Goal: Check status: Check status

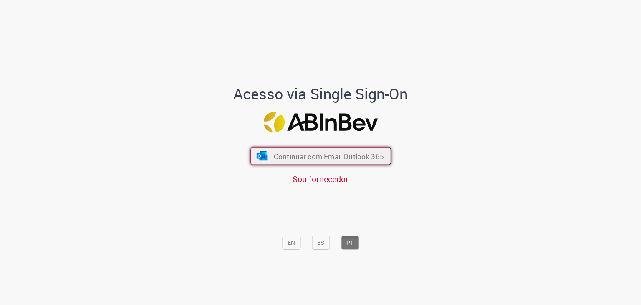
click at [307, 153] on span "Continuar com Email Outlook 365" at bounding box center [329, 156] width 110 height 10
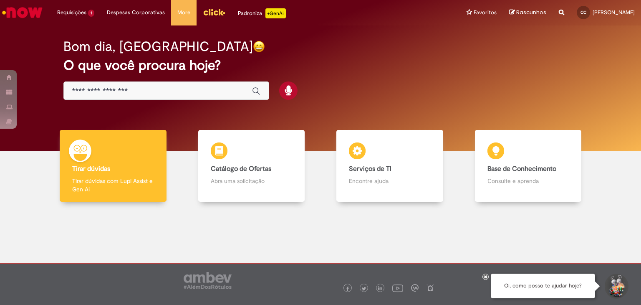
click at [469, 240] on div at bounding box center [320, 260] width 629 height 104
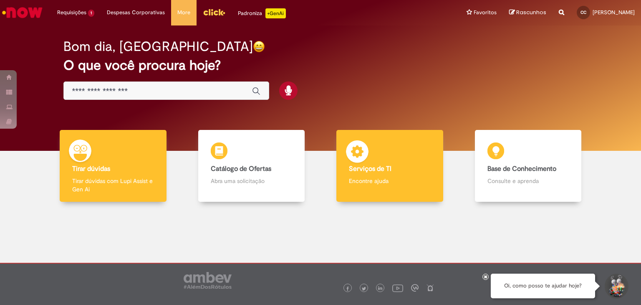
click at [379, 179] on p "Encontre ajuda" at bounding box center [390, 181] width 82 height 8
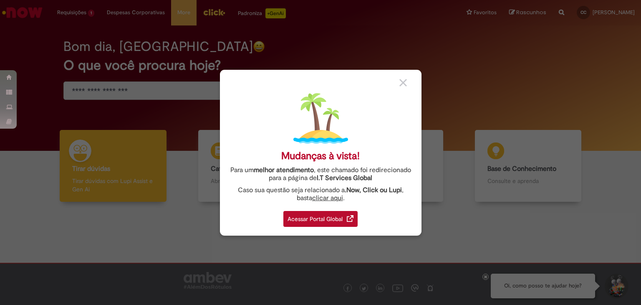
click at [411, 76] on div "Mudanças à vista! Para um melhor atendimento , este chamado foi redirecionado p…" at bounding box center [321, 153] width 202 height 166
click at [402, 84] on img at bounding box center [404, 83] width 8 height 8
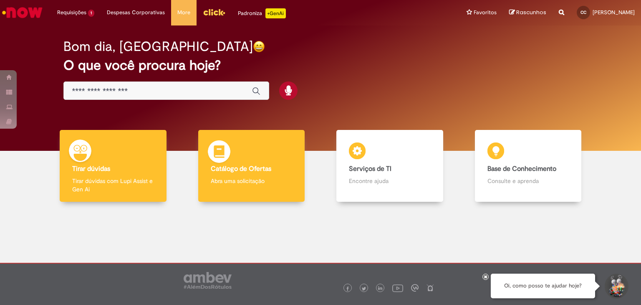
click at [255, 182] on p "Abra uma solicitação" at bounding box center [252, 181] width 82 height 8
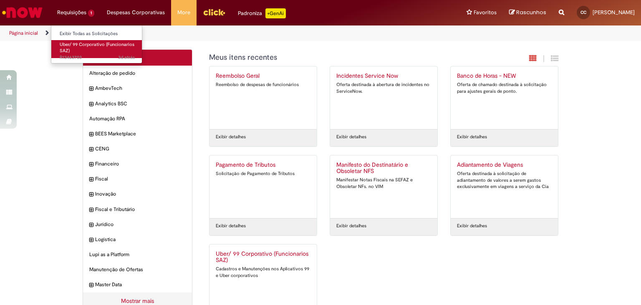
click at [79, 46] on span "Uber/ 99 Corporativo (Funcionarios SAZ)" at bounding box center [97, 47] width 75 height 13
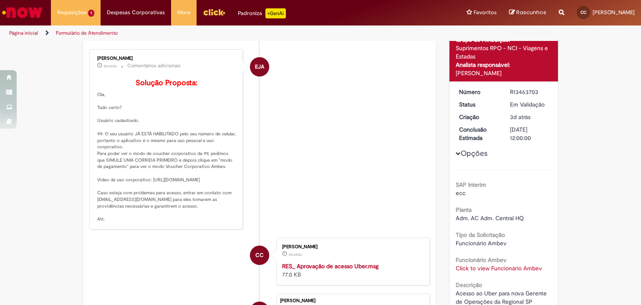
scroll to position [84, 0]
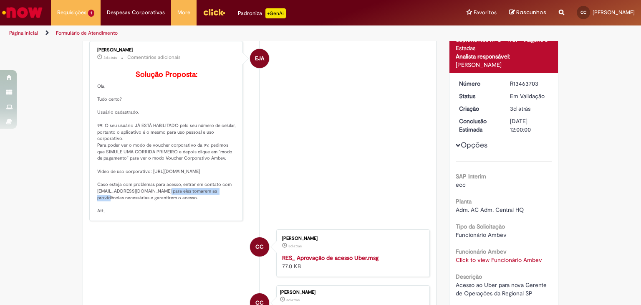
drag, startPoint x: 95, startPoint y: 210, endPoint x: 160, endPoint y: 208, distance: 64.7
click at [160, 208] on p "Solução Proposta: Ola, Tudo certo? Usuário cadastrado. 99: O seu usuário JÁ EST…" at bounding box center [166, 143] width 139 height 144
click at [160, 210] on p "Solução Proposta: Ola, Tudo certo? Usuário cadastrado. 99: O seu usuário JÁ EST…" at bounding box center [166, 143] width 139 height 144
drag, startPoint x: 160, startPoint y: 210, endPoint x: 89, endPoint y: 210, distance: 71.4
click at [92, 210] on div "[PERSON_NAME] 3d atrás 3 dias atrás Comentários adicionais Solução Proposta: Ol…" at bounding box center [166, 130] width 149 height 175
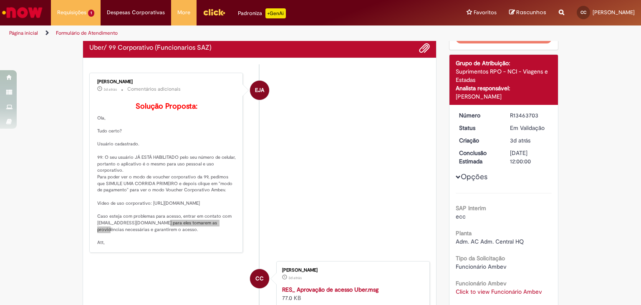
scroll to position [51, 0]
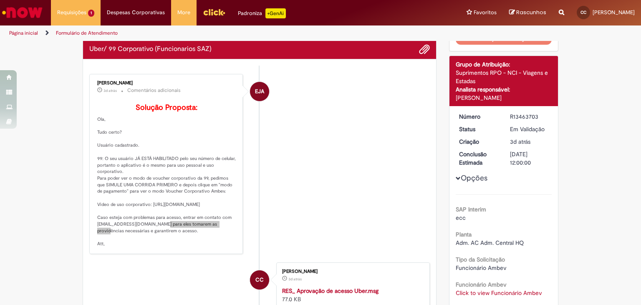
click at [0, 0] on button "Opções" at bounding box center [0, 0] width 0 height 0
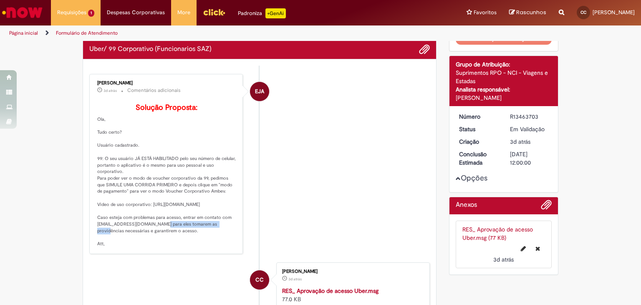
click at [0, 0] on button "Opções" at bounding box center [0, 0] width 0 height 0
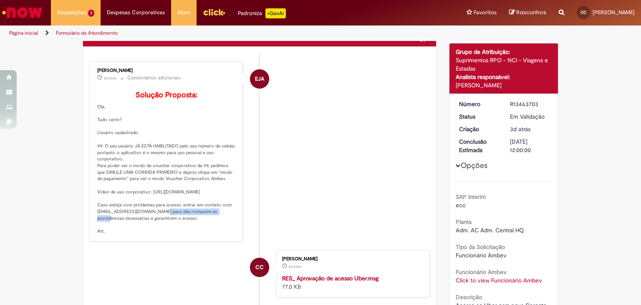
scroll to position [125, 0]
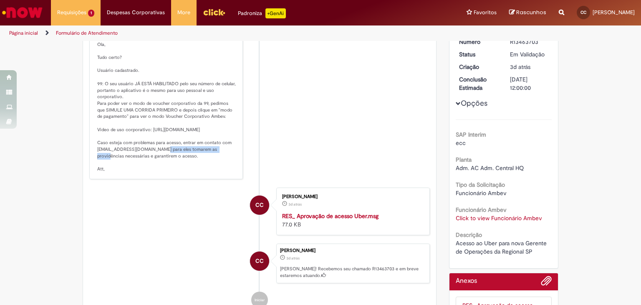
click at [517, 216] on link "Click to view Funcionário Ambev" at bounding box center [499, 218] width 86 height 8
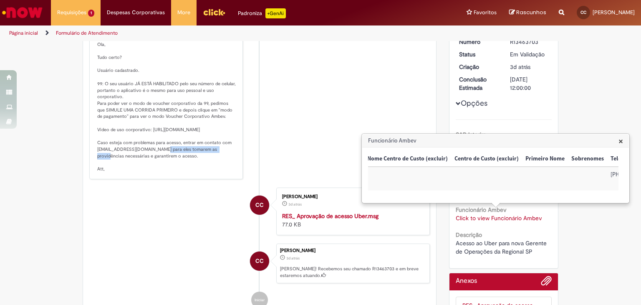
scroll to position [0, 490]
click at [621, 139] on span "×" at bounding box center [621, 140] width 5 height 11
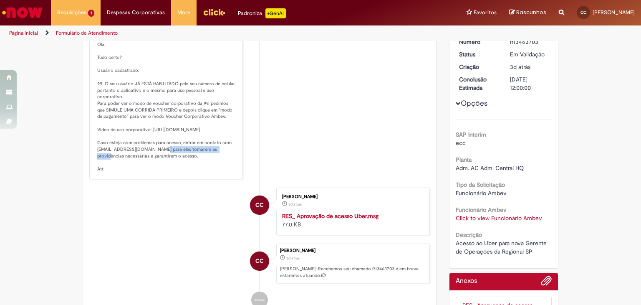
copy p "[EMAIL_ADDRESS][DOMAIN_NAME]"
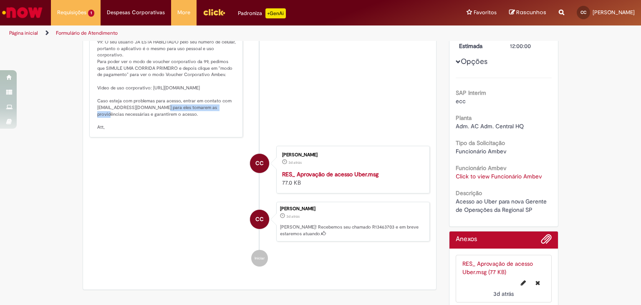
scroll to position [125, 0]
